Goal: Information Seeking & Learning: Find specific fact

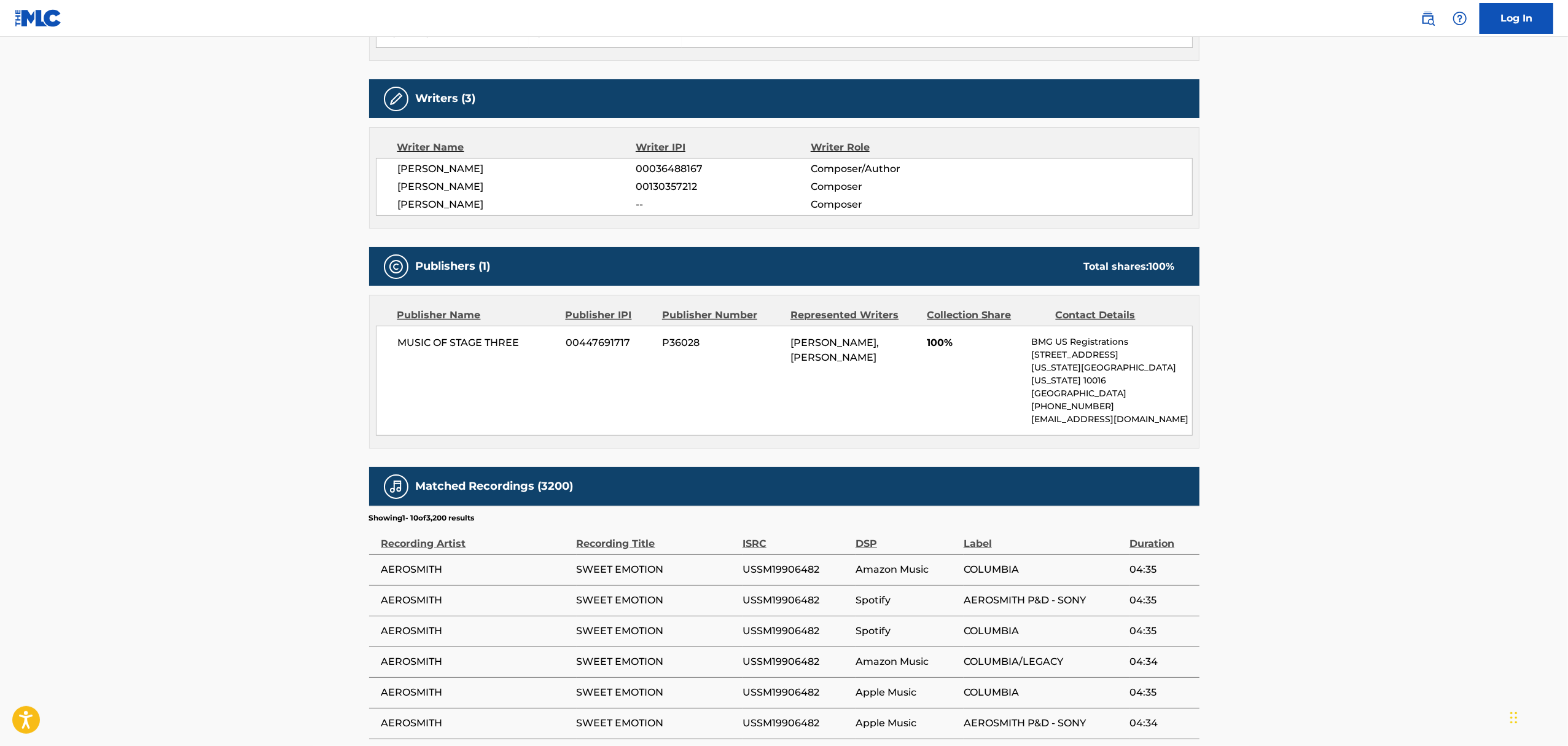
scroll to position [409, 0]
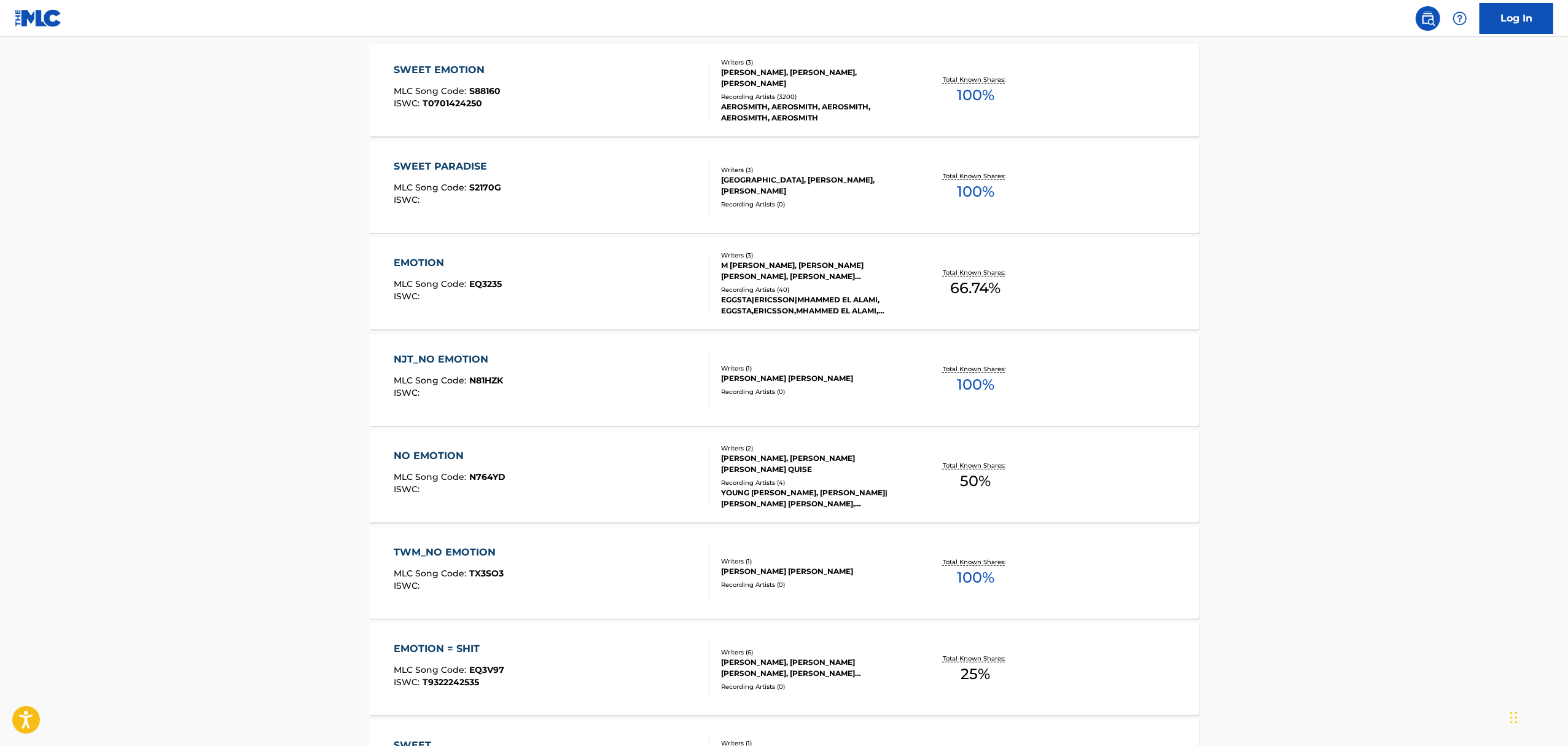
scroll to position [163, 0]
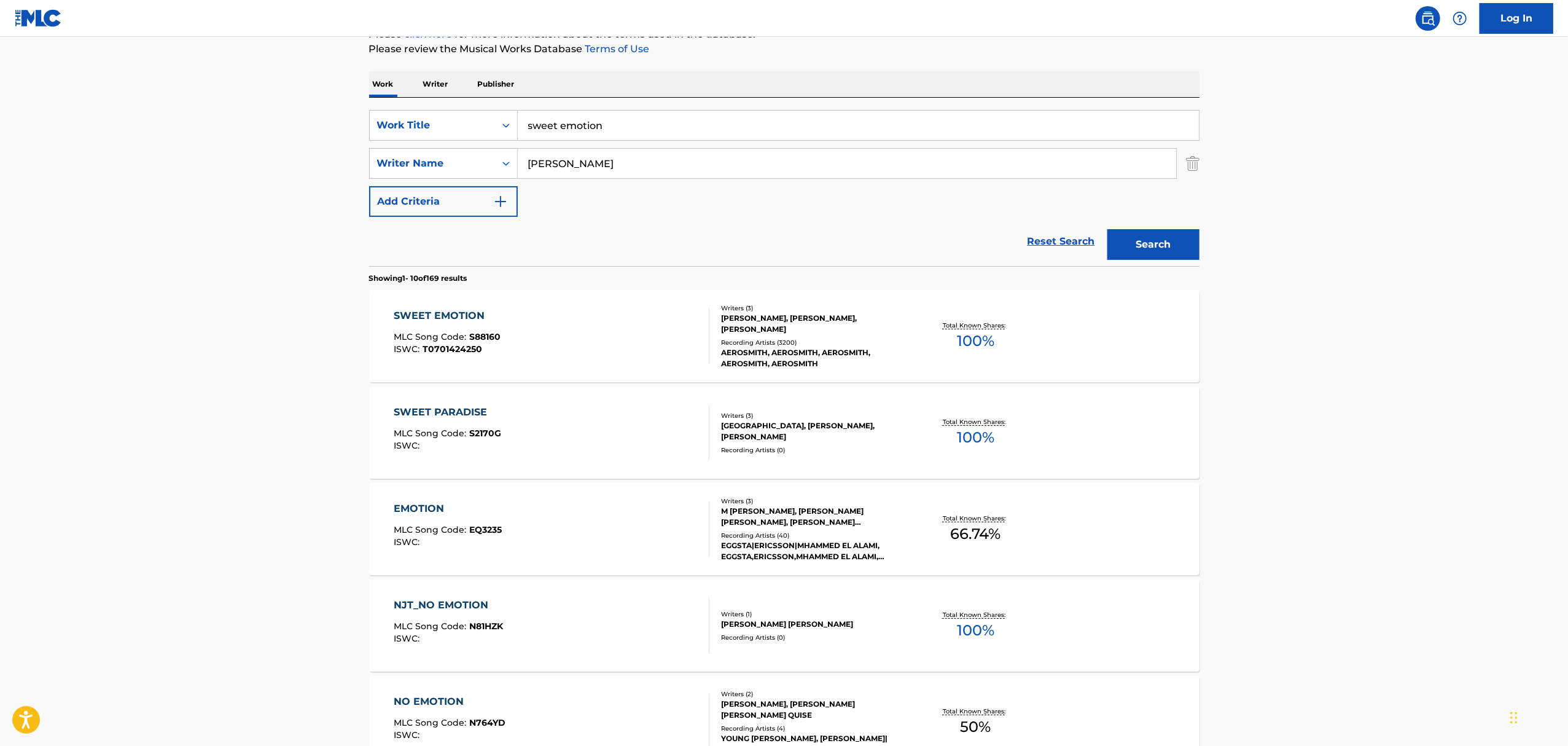
drag, startPoint x: 633, startPoint y: 126, endPoint x: 472, endPoint y: 106, distance: 162.2
click at [472, 106] on div "SearchWithCriteria38716a5b-0f54-4a31-bb7c-e21695c2a81b Work Title sweet emotion…" at bounding box center [785, 181] width 830 height 168
type input "walk this way"
click at [1108, 229] on button "Search" at bounding box center [1154, 245] width 92 height 31
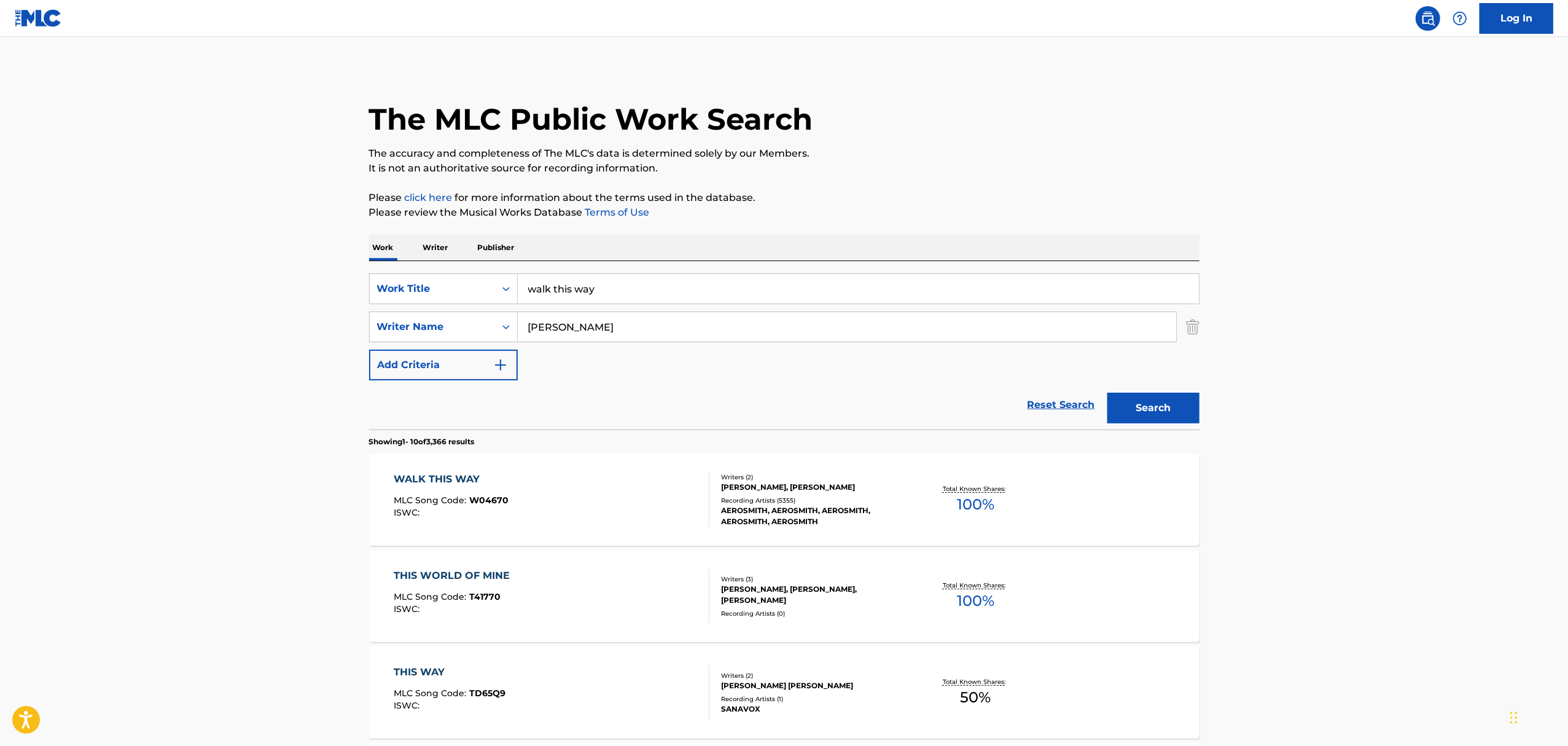
click at [469, 472] on div "WALK THIS WAY" at bounding box center [451, 479] width 115 height 15
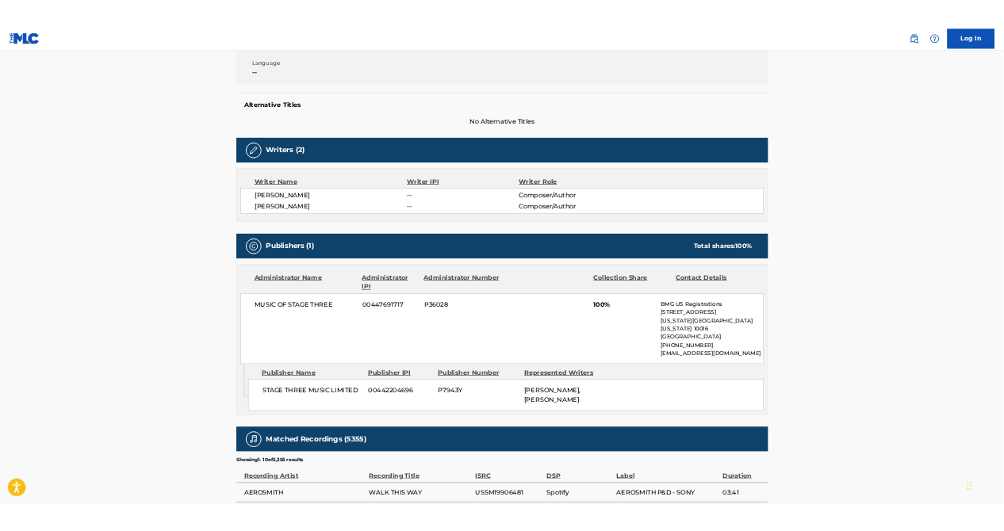
scroll to position [423, 0]
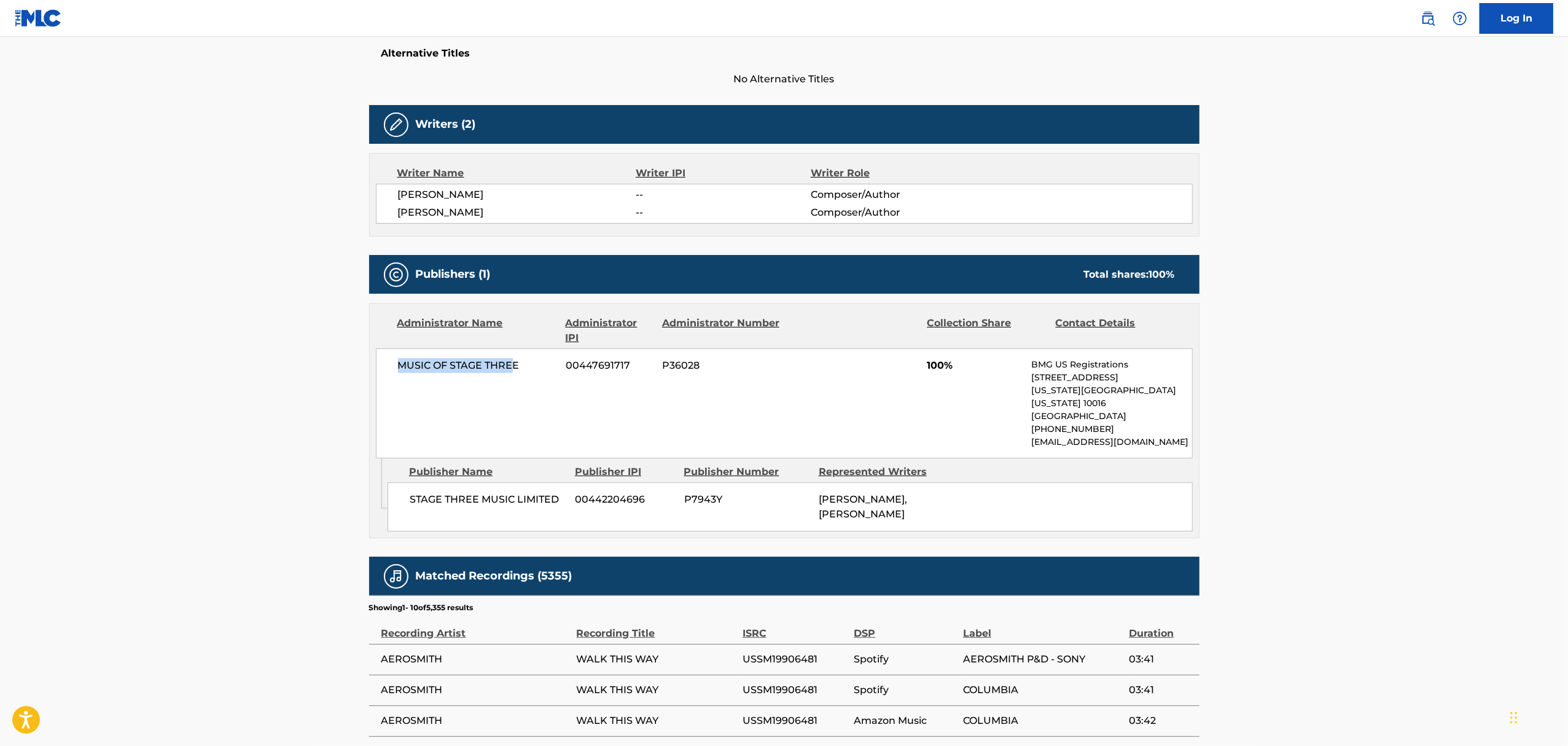
drag, startPoint x: 402, startPoint y: 364, endPoint x: 516, endPoint y: 356, distance: 114.3
click at [516, 356] on div "MUSIC OF STAGE THREE 00447691717 P36028 100% BMG US Registrations [STREET_ADDRE…" at bounding box center [784, 404] width 817 height 110
click at [522, 366] on span "MUSIC OF STAGE THREE" at bounding box center [477, 365] width 159 height 15
drag, startPoint x: 522, startPoint y: 366, endPoint x: 416, endPoint y: 366, distance: 106.0
click at [416, 366] on span "MUSIC OF STAGE THREE" at bounding box center [477, 365] width 159 height 15
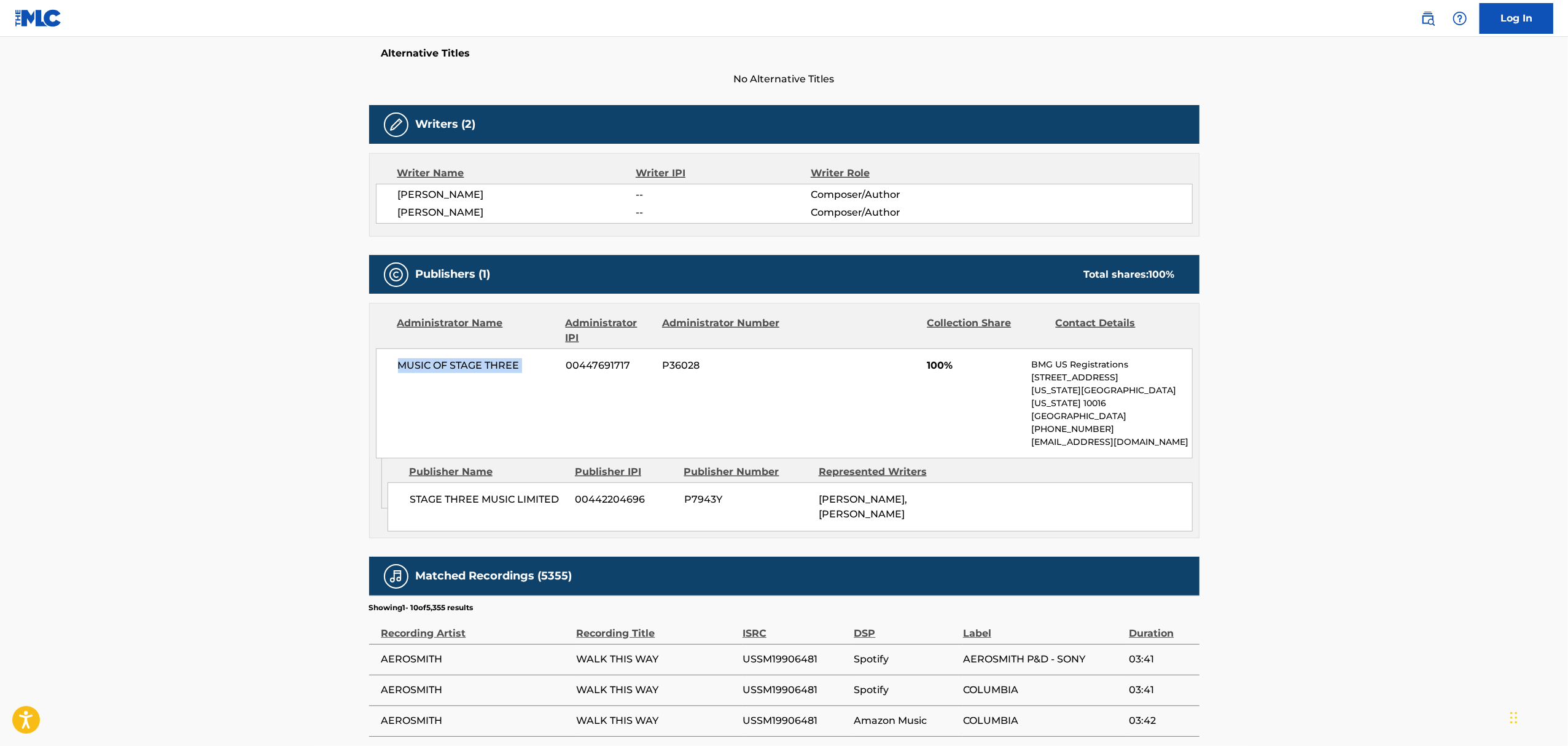
copy div "MUSIC OF STAGE THREE"
click at [1350, 452] on main "< Back to public search results Copy work link WALK THIS WAY Work Detail Member…" at bounding box center [784, 362] width 1568 height 1305
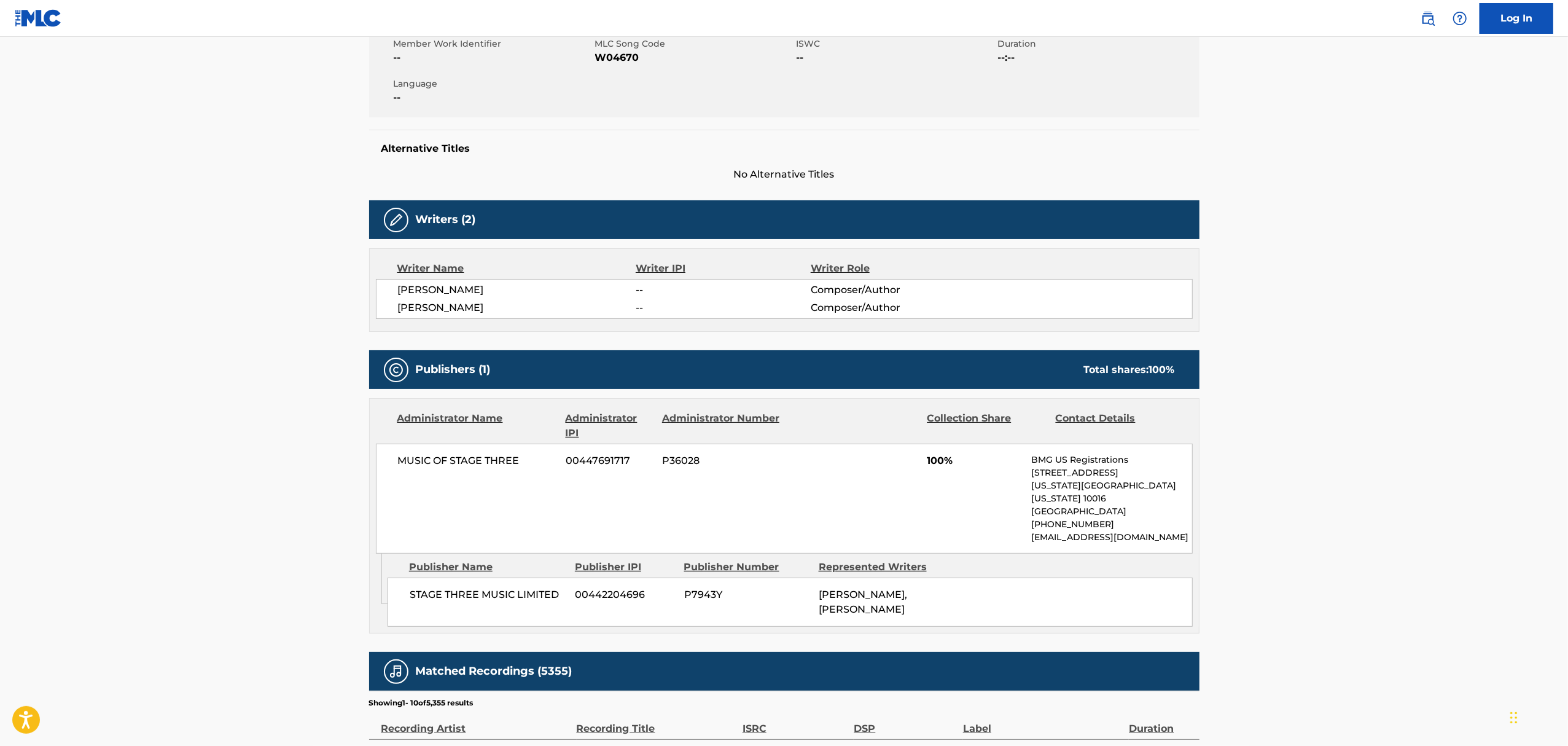
scroll to position [71, 0]
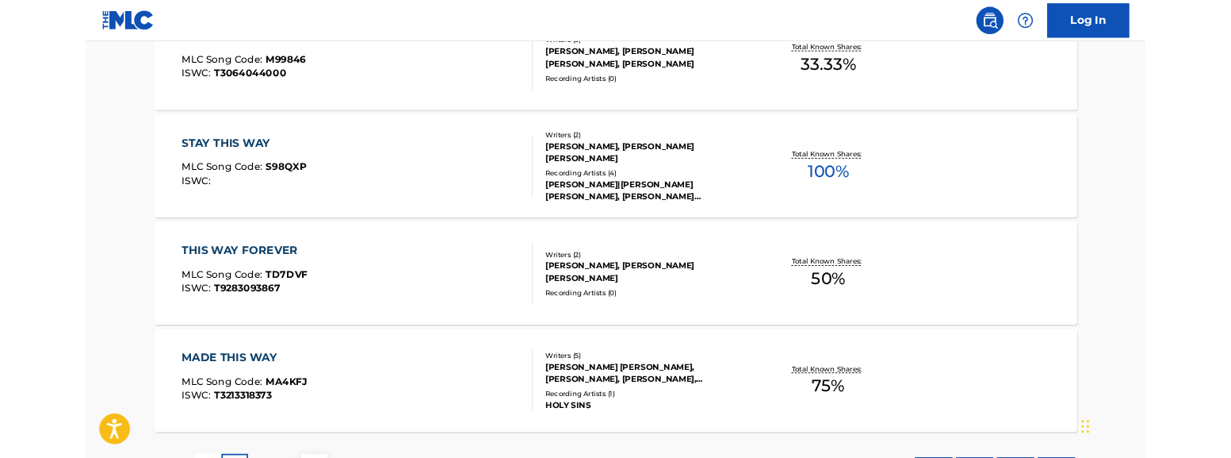
scroll to position [1459, 0]
